Goal: Find specific page/section: Find specific page/section

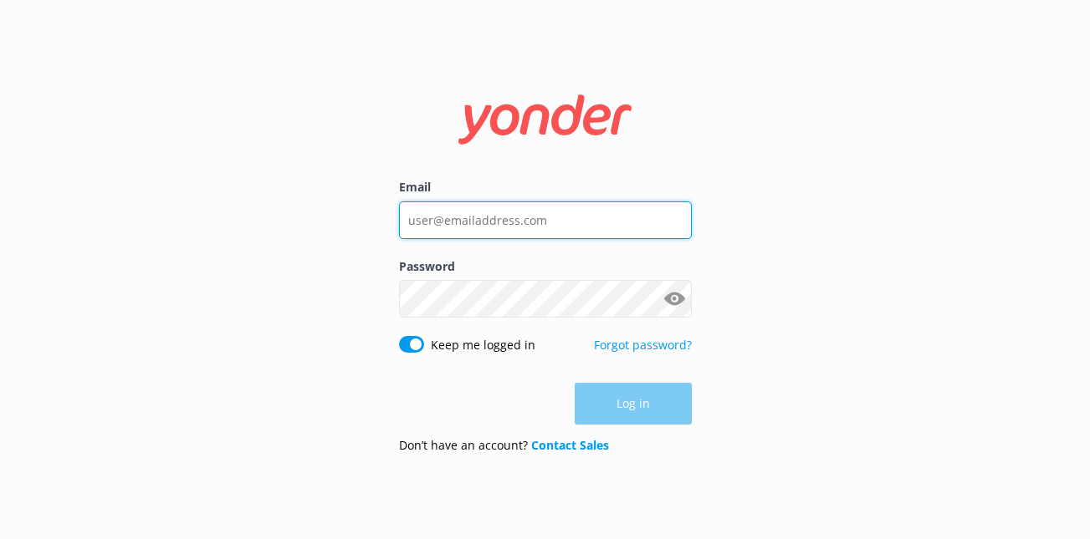
type input "[PERSON_NAME][EMAIL_ADDRESS][DOMAIN_NAME]"
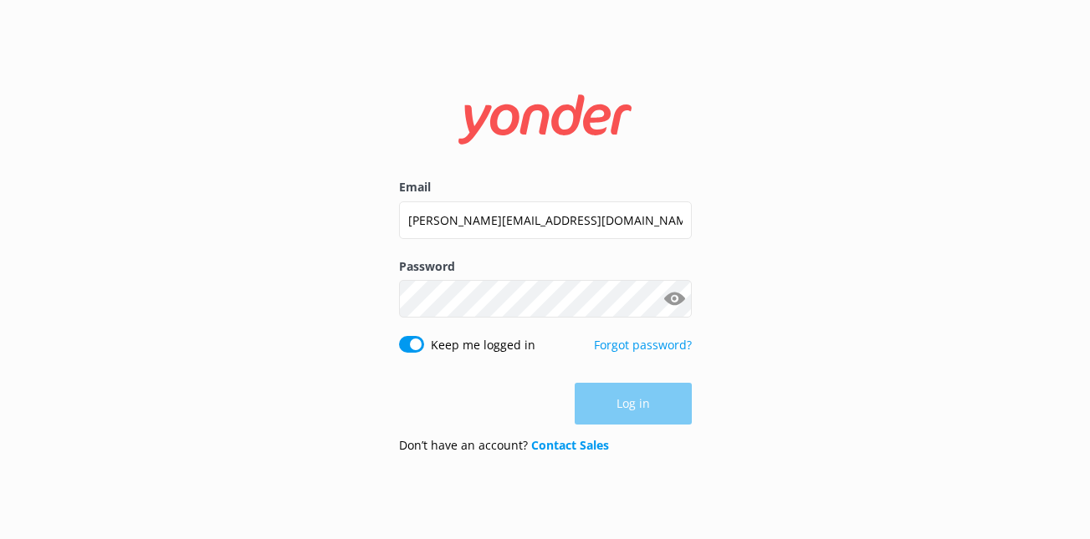
click at [607, 432] on form "Email anna@wingsairhelicopters.com Password Show password Keep me logged in For…" at bounding box center [545, 270] width 293 height 396
click at [611, 413] on button "Log in" at bounding box center [633, 405] width 117 height 42
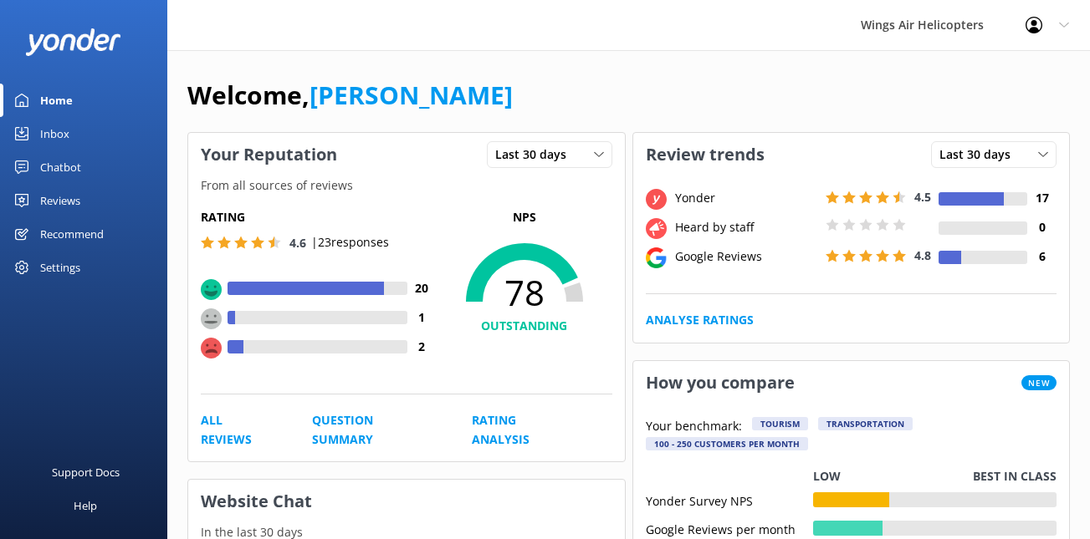
click at [95, 202] on link "Reviews" at bounding box center [83, 200] width 167 height 33
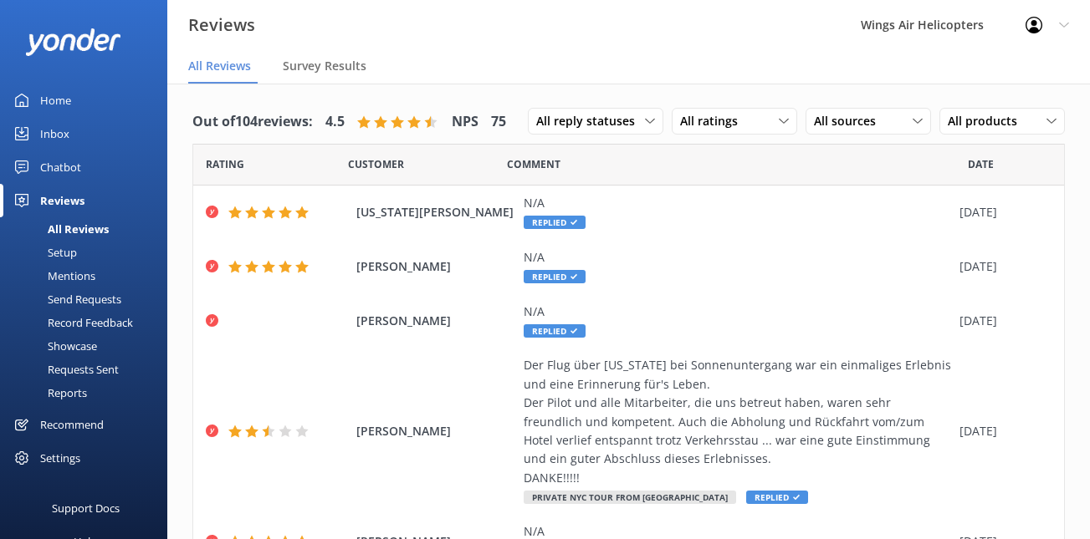
click at [104, 368] on div "Requests Sent" at bounding box center [64, 369] width 109 height 23
